Goal: Navigation & Orientation: Find specific page/section

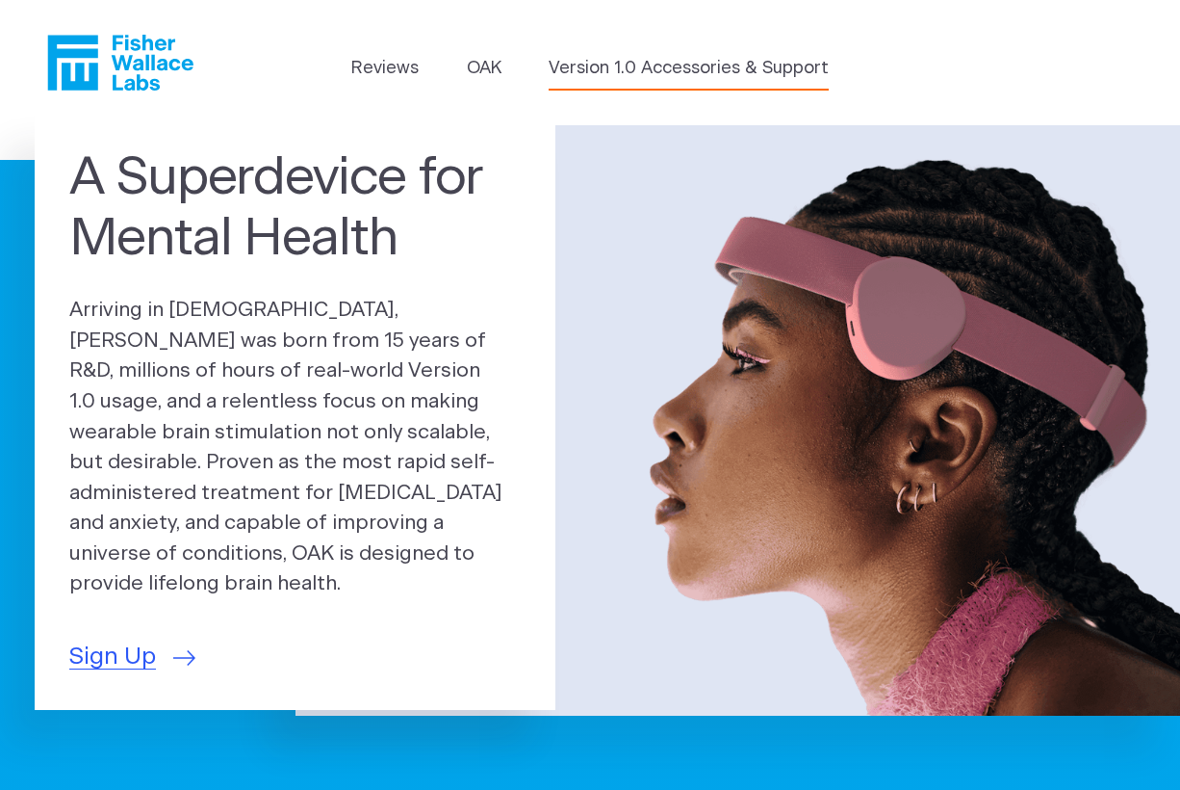
click at [692, 69] on link "Version 1.0 Accessories & Support" at bounding box center [689, 69] width 280 height 26
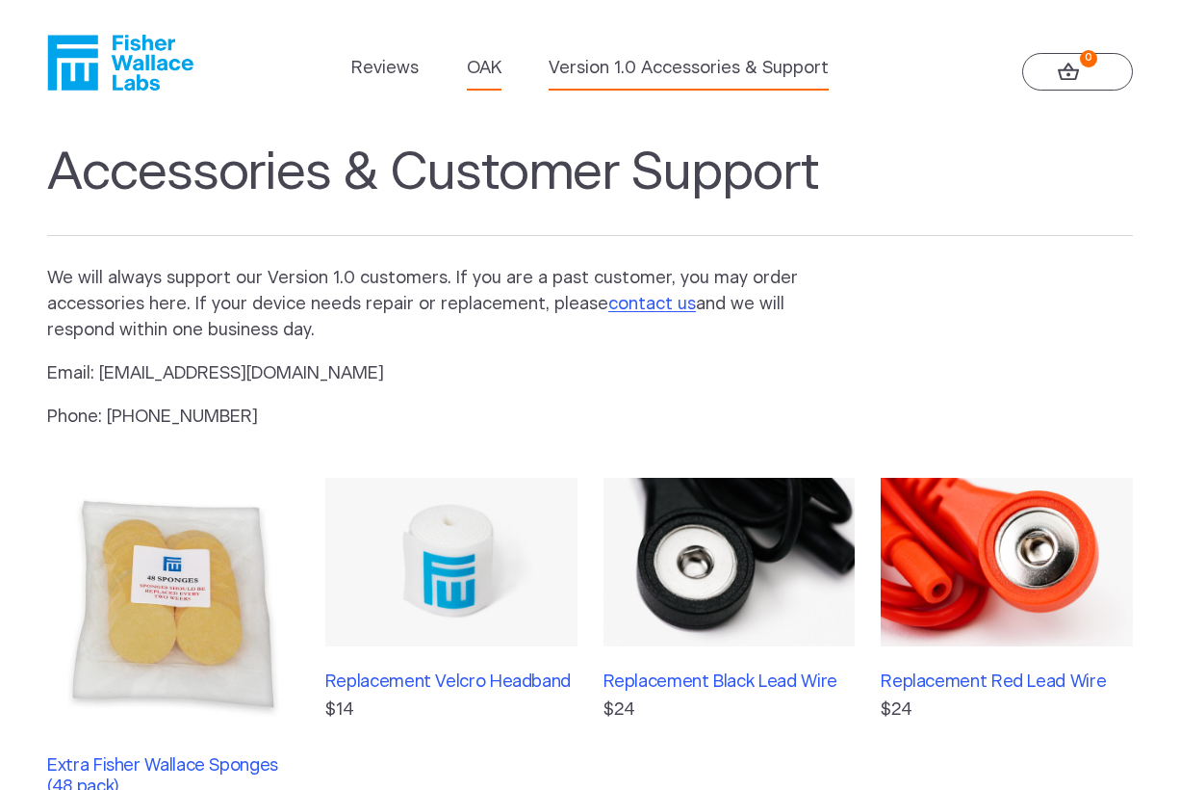
click at [495, 61] on link "OAK" at bounding box center [484, 69] width 35 height 26
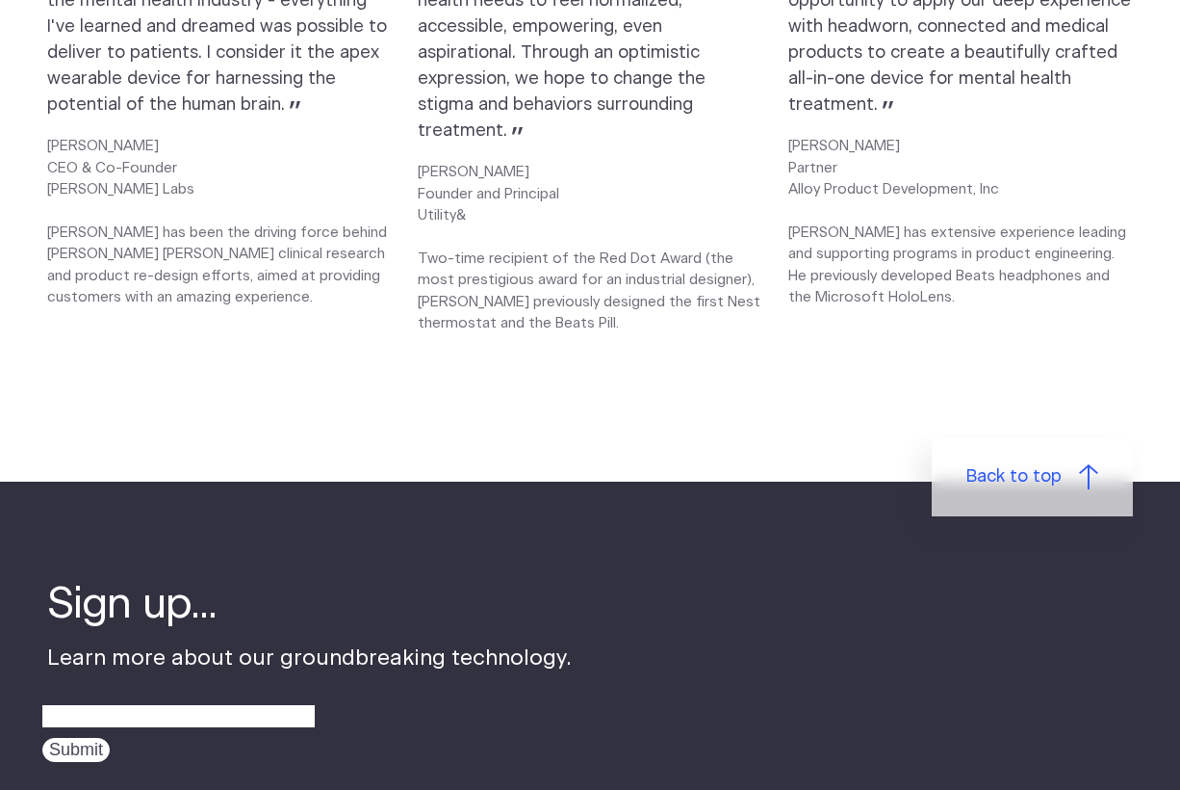
scroll to position [2503, 0]
